Goal: Task Accomplishment & Management: Manage account settings

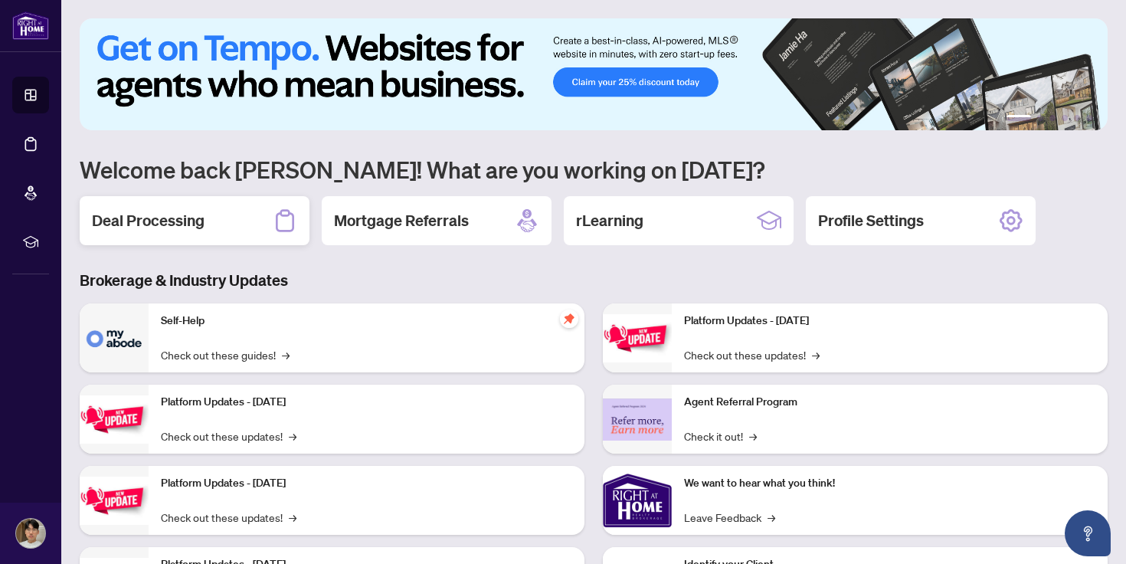
click at [149, 212] on h2 "Deal Processing" at bounding box center [148, 220] width 113 height 21
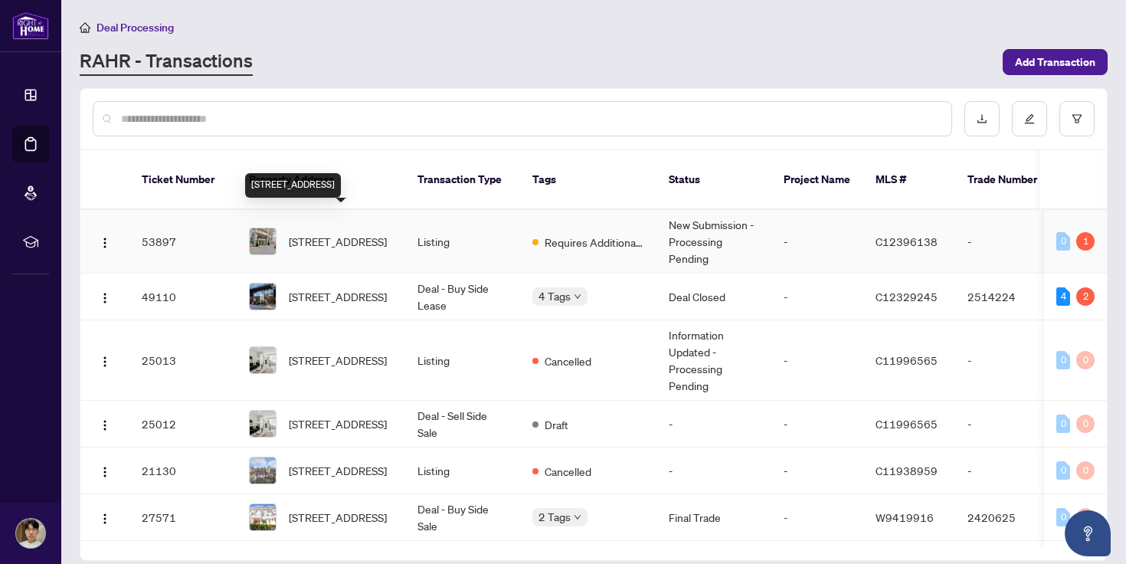
click at [330, 233] on span "[STREET_ADDRESS]" at bounding box center [338, 241] width 98 height 17
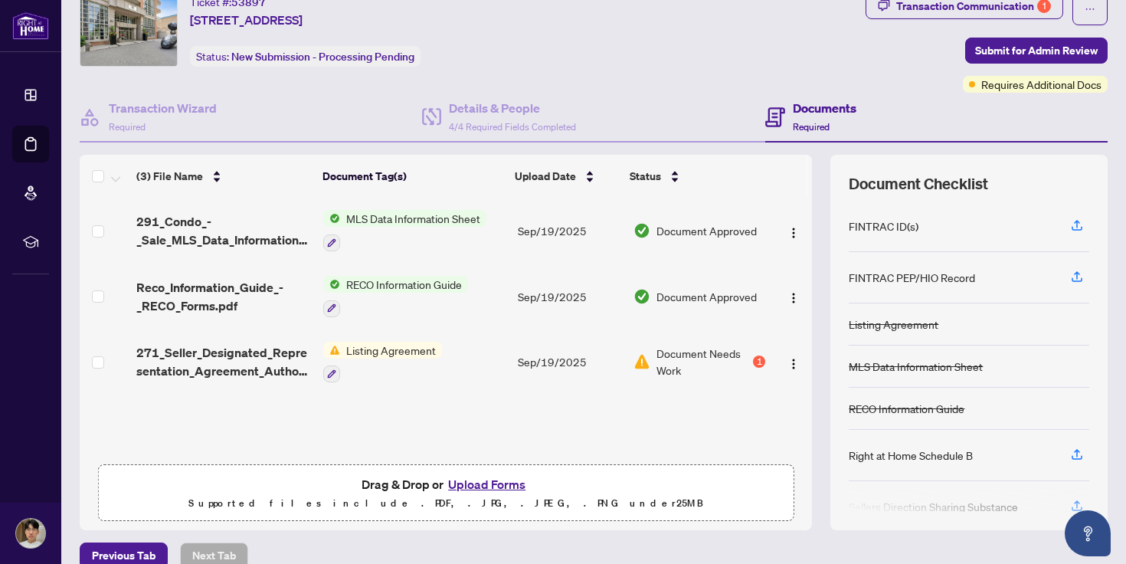
scroll to position [77, 0]
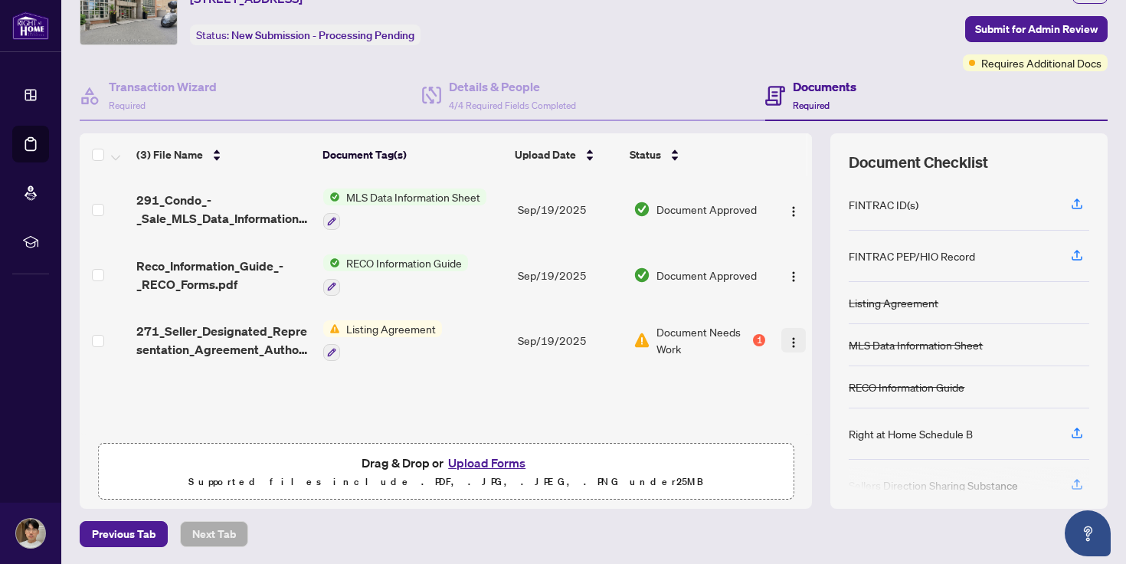
click at [782, 331] on button "button" at bounding box center [793, 340] width 25 height 25
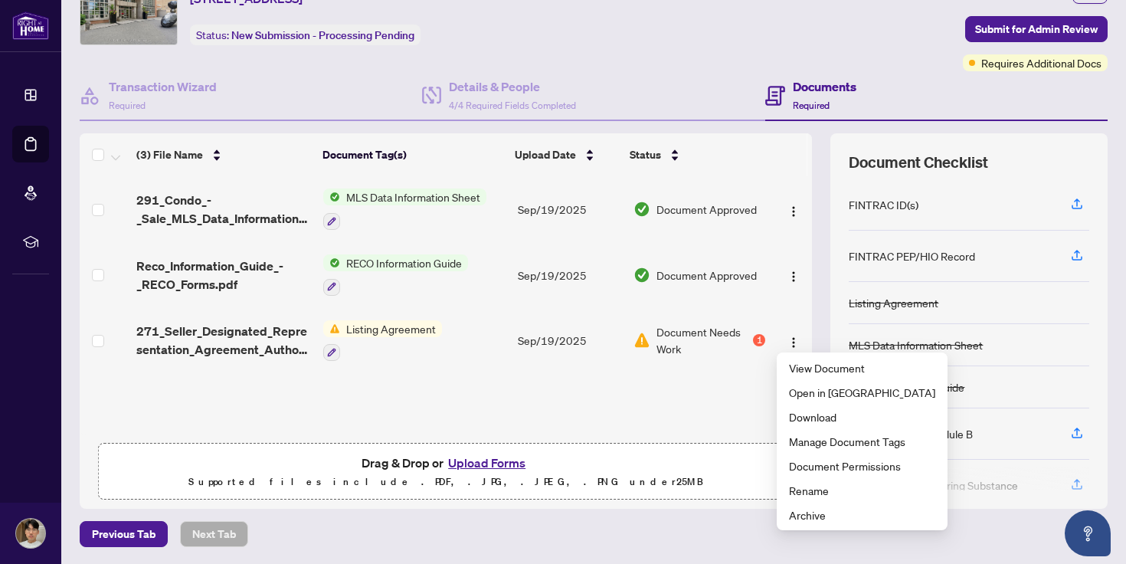
click at [733, 388] on div "291_Condo_-_Sale_MLS_Data_Information_Form_-_PropTx-[PERSON_NAME].pdf MLS Data …" at bounding box center [446, 305] width 732 height 259
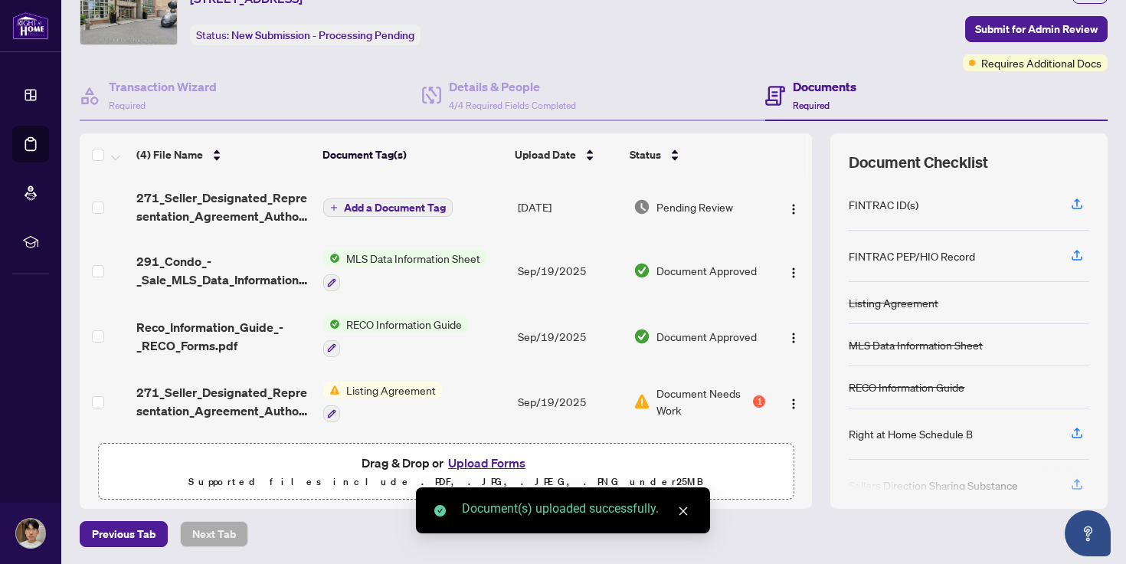
scroll to position [2, 0]
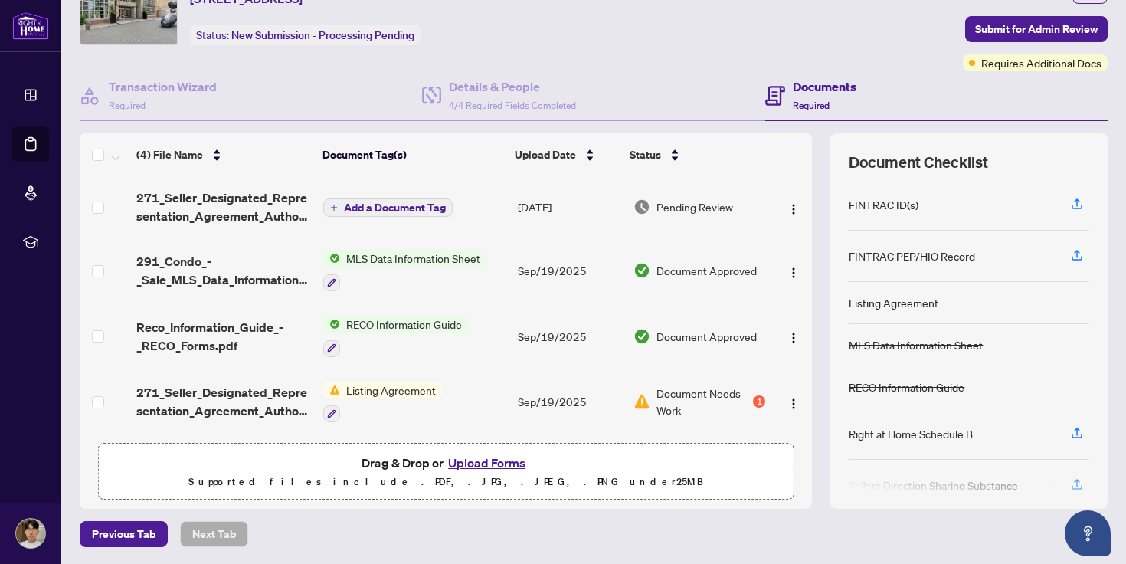
click at [414, 202] on span "Add a Document Tag" at bounding box center [395, 207] width 102 height 11
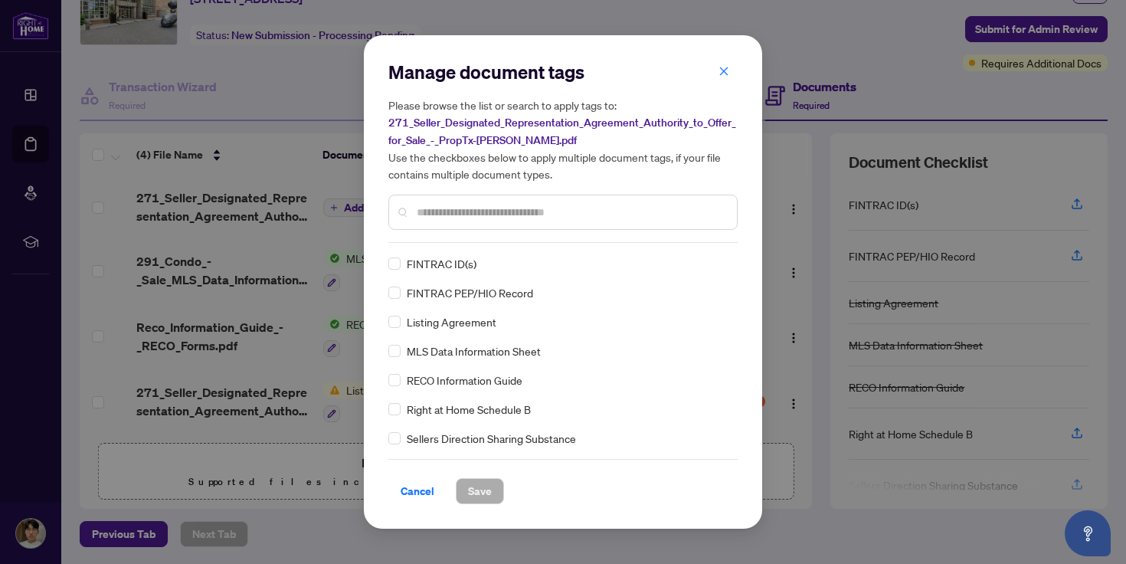
click at [482, 218] on input "text" at bounding box center [571, 212] width 308 height 17
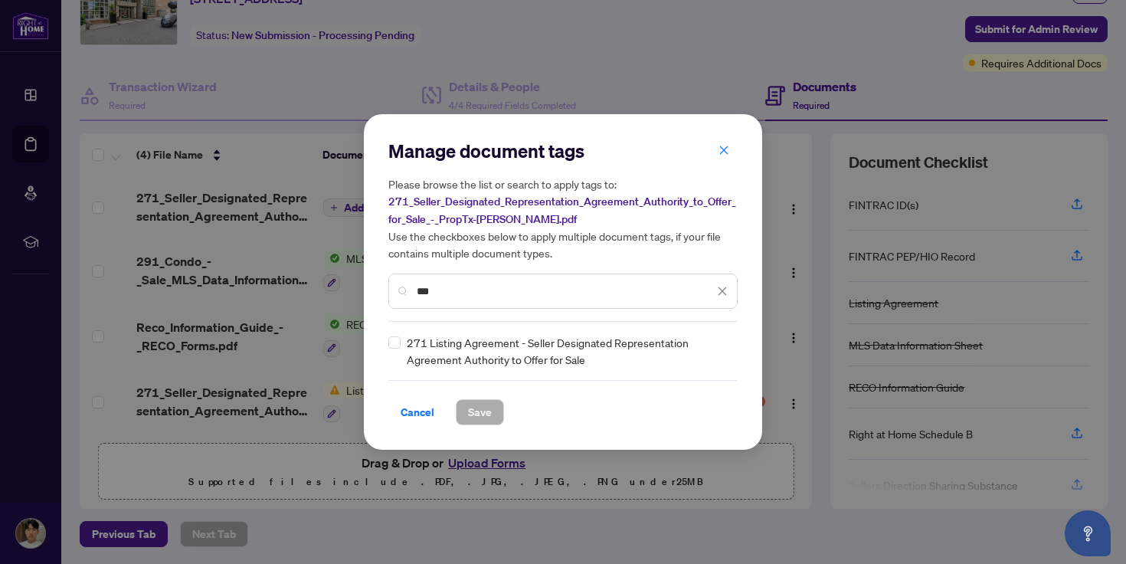
type input "***"
click at [401, 342] on div "271 Listing Agreement - Seller Designated Representation Agreement Authority to…" at bounding box center [558, 351] width 340 height 34
click at [482, 421] on span "Save" at bounding box center [480, 412] width 24 height 25
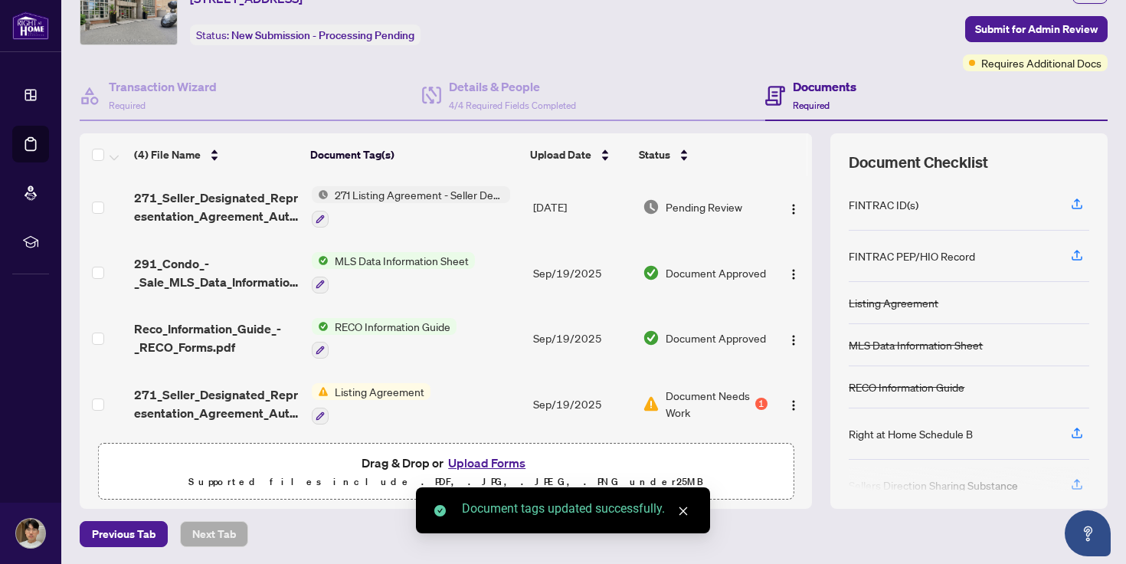
scroll to position [6, 0]
